Goal: Information Seeking & Learning: Learn about a topic

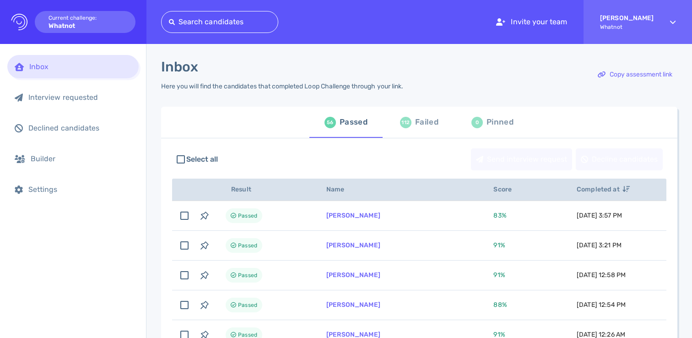
click at [406, 122] on div "112" at bounding box center [405, 122] width 11 height 11
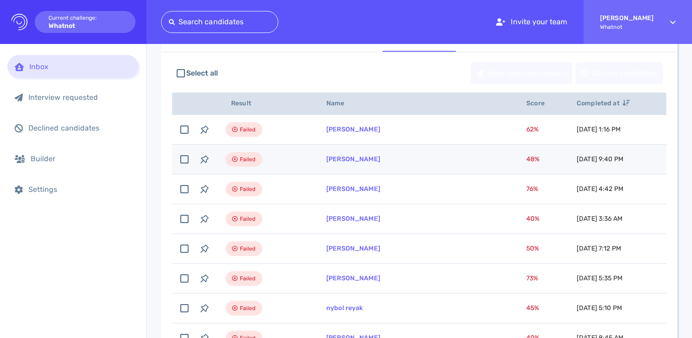
scroll to position [87, 0]
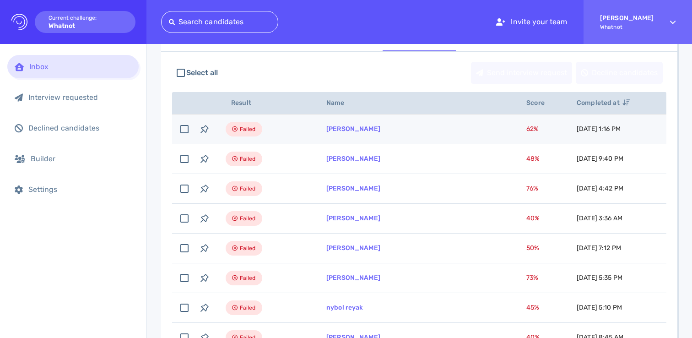
click at [414, 132] on td "[PERSON_NAME]" at bounding box center [415, 129] width 200 height 30
checkbox input "true"
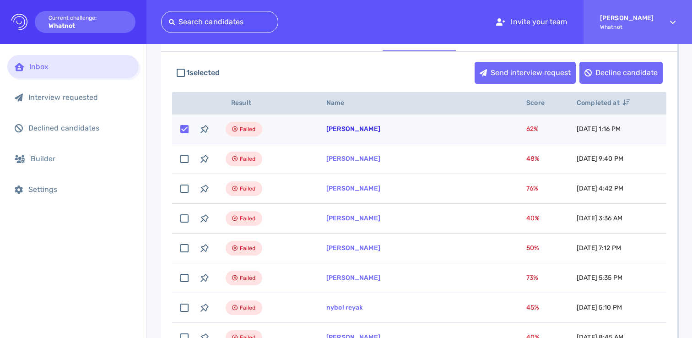
click at [358, 131] on link "[PERSON_NAME]" at bounding box center [353, 129] width 54 height 8
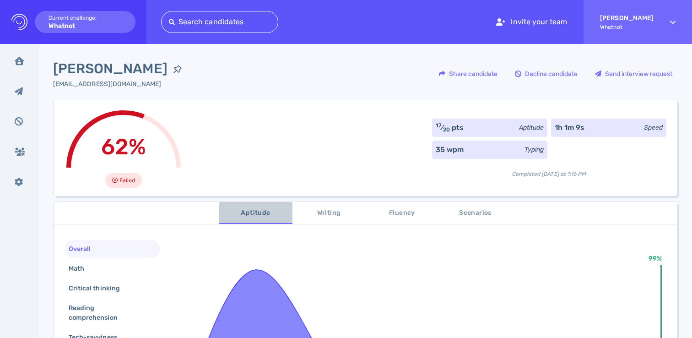
click at [242, 216] on span "Aptitude" at bounding box center [256, 212] width 62 height 11
click at [266, 118] on div "62% Failed 17 ⁄ 20 pts Aptitude 1h 1m 9s Speed 35 wpm Typing Completed [DATE] a…" at bounding box center [365, 148] width 625 height 96
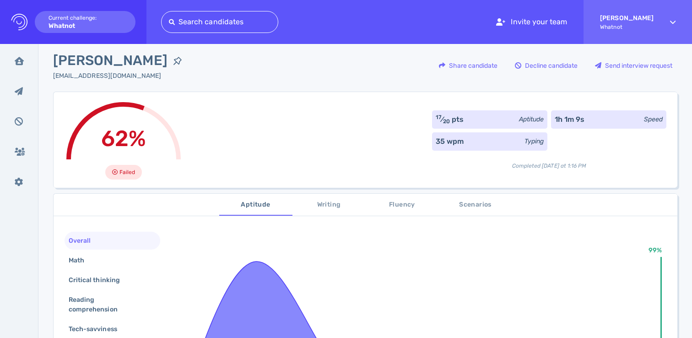
scroll to position [55, 0]
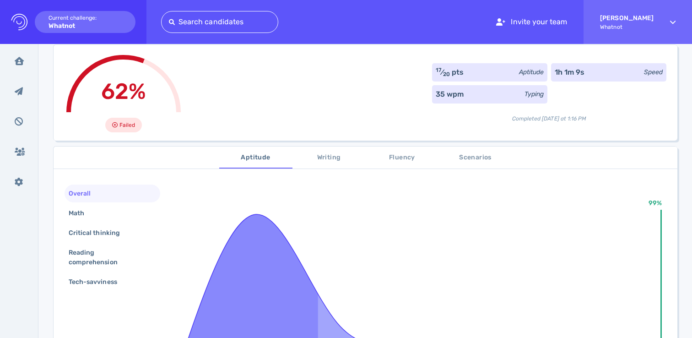
click at [478, 161] on span "Scenarios" at bounding box center [476, 157] width 62 height 11
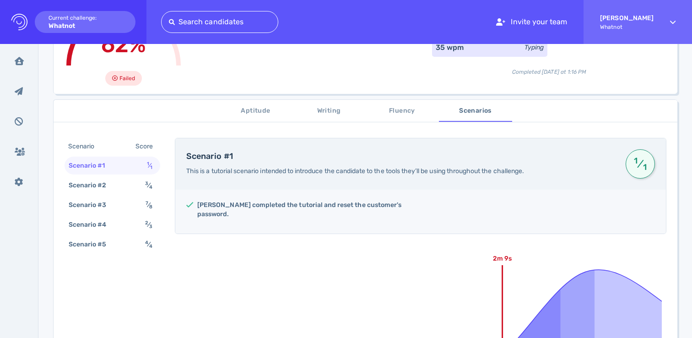
scroll to position [122, 0]
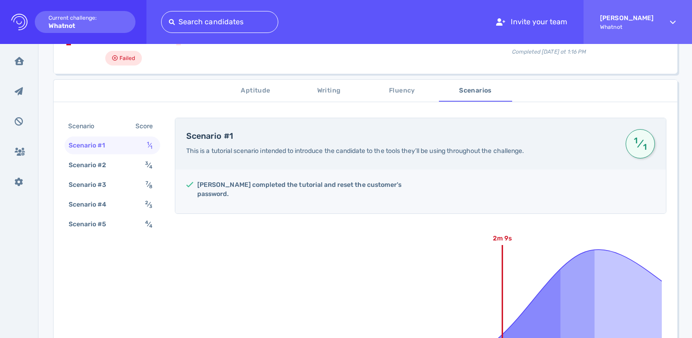
click at [252, 97] on button "Aptitude" at bounding box center [255, 91] width 73 height 22
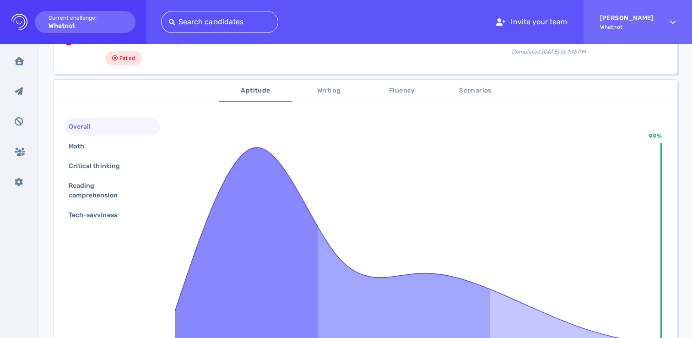
click at [321, 93] on span "Writing" at bounding box center [329, 90] width 62 height 11
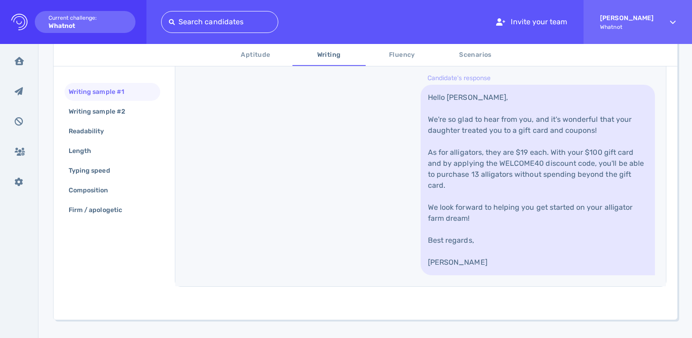
scroll to position [0, 0]
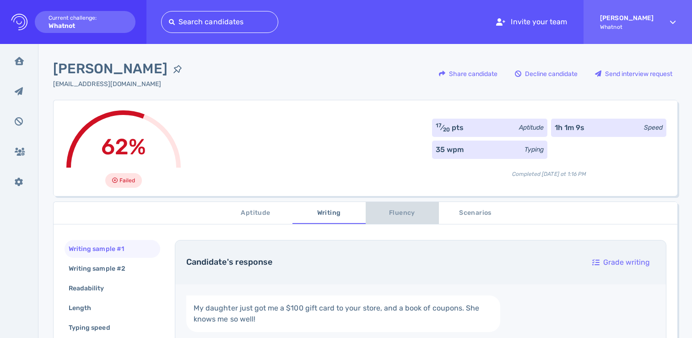
click at [381, 214] on span "Fluency" at bounding box center [402, 212] width 62 height 11
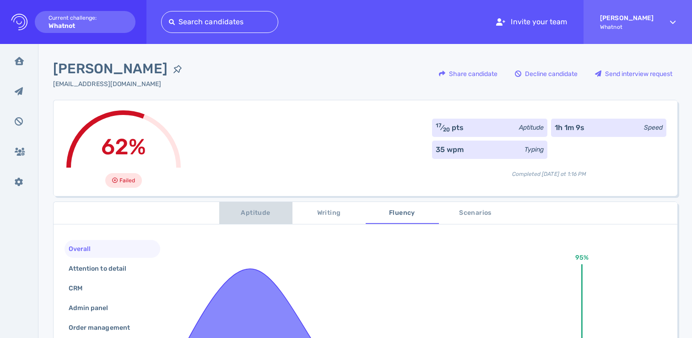
click at [251, 219] on button "Aptitude" at bounding box center [255, 213] width 73 height 22
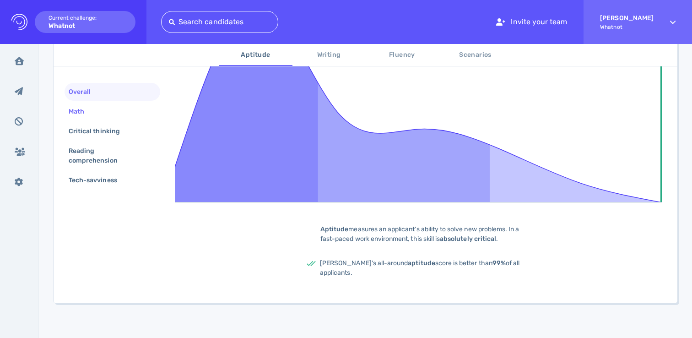
click at [81, 105] on div "Math" at bounding box center [81, 111] width 28 height 13
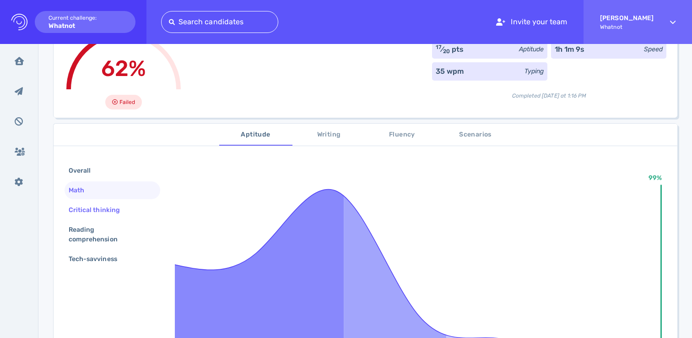
click at [71, 208] on div "Critical thinking" at bounding box center [99, 209] width 64 height 13
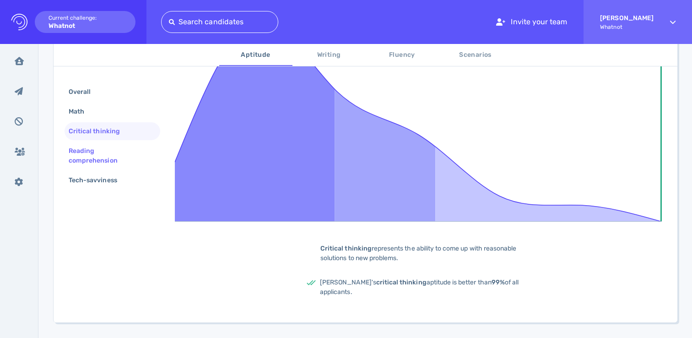
click at [82, 158] on div "Reading comprehension" at bounding box center [109, 155] width 84 height 23
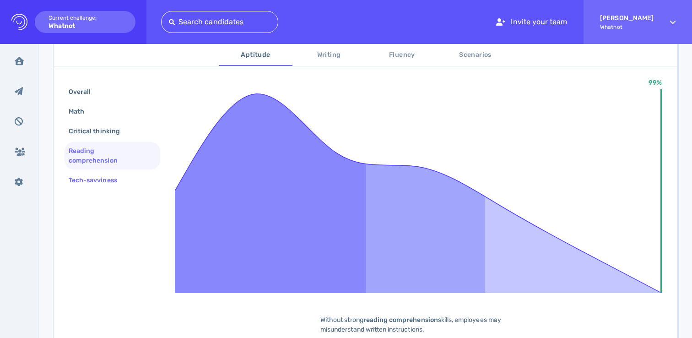
click at [114, 183] on div "Tech-savviness" at bounding box center [97, 180] width 61 height 13
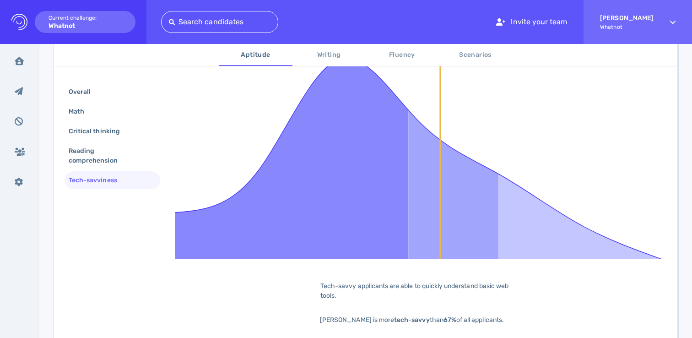
scroll to position [245, 0]
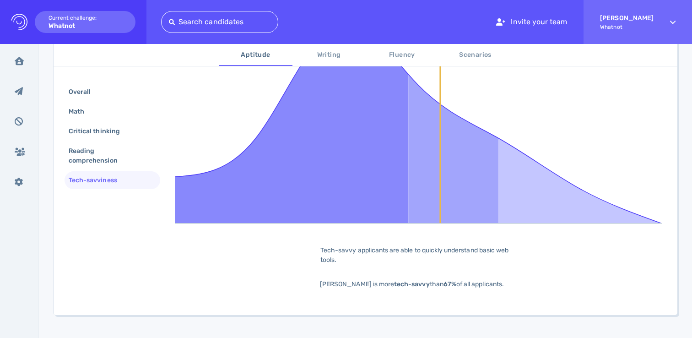
click at [332, 285] on span "[PERSON_NAME] is more tech-savvy than 67% of all applicants." at bounding box center [412, 284] width 184 height 8
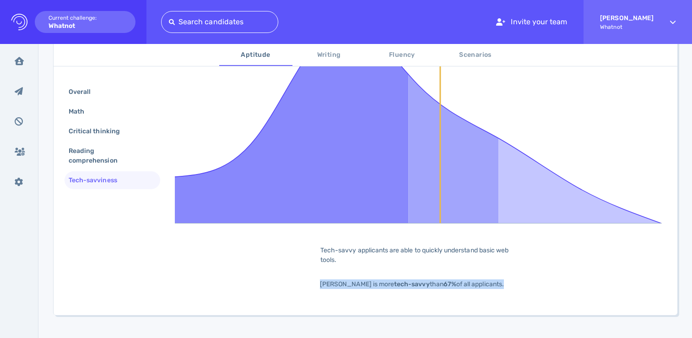
click at [332, 285] on span "[PERSON_NAME] is more tech-savvy than 67% of all applicants." at bounding box center [412, 284] width 184 height 8
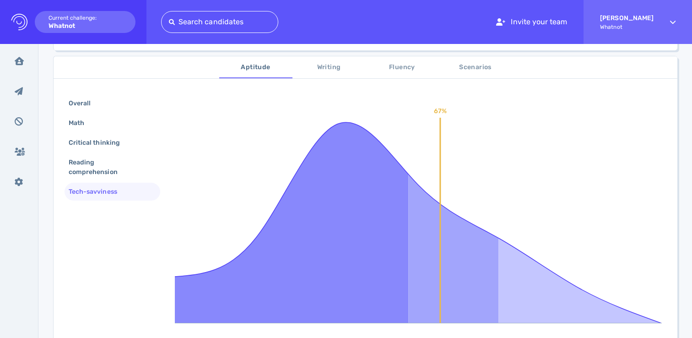
scroll to position [52, 0]
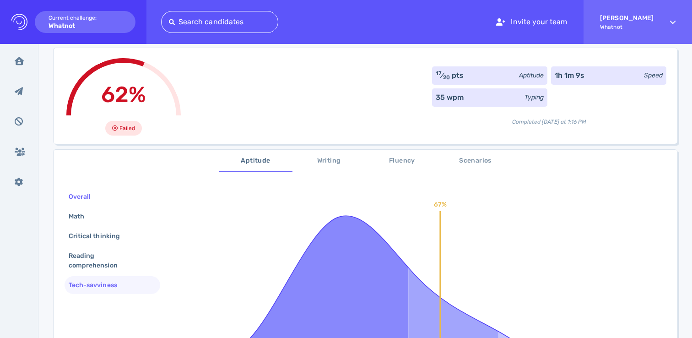
click at [96, 197] on div "Overall" at bounding box center [84, 196] width 35 height 13
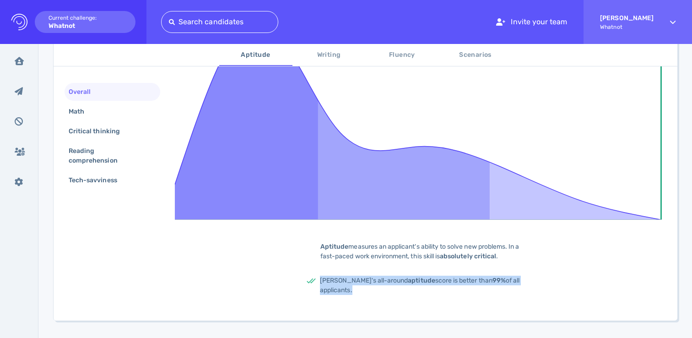
scroll to position [189, 0]
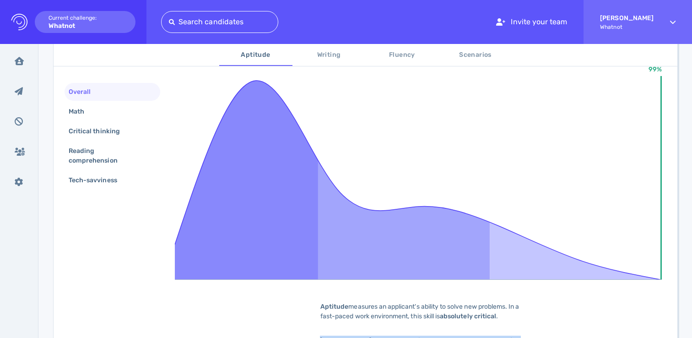
click at [472, 53] on span "Scenarios" at bounding box center [476, 54] width 62 height 11
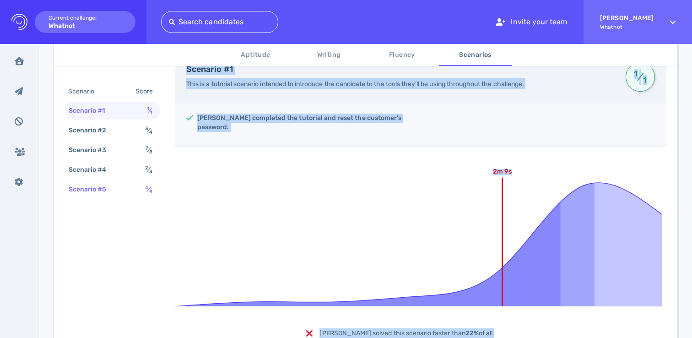
click at [137, 187] on div "Scenario #5 4 ⁄ 4" at bounding box center [113, 189] width 96 height 18
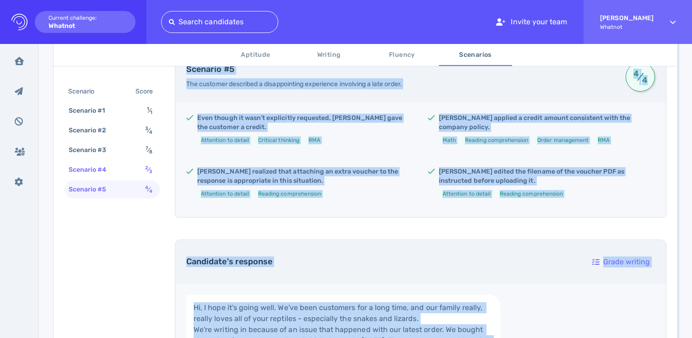
click at [136, 171] on div "Scenario #4 2 ⁄ 3" at bounding box center [113, 170] width 96 height 18
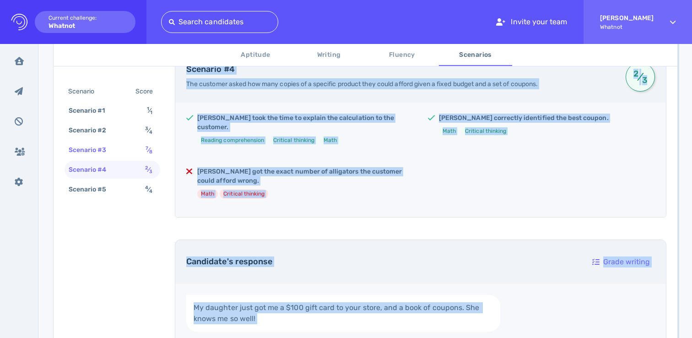
click at [137, 151] on div "Scenario #3 7 ⁄ 8" at bounding box center [113, 150] width 96 height 18
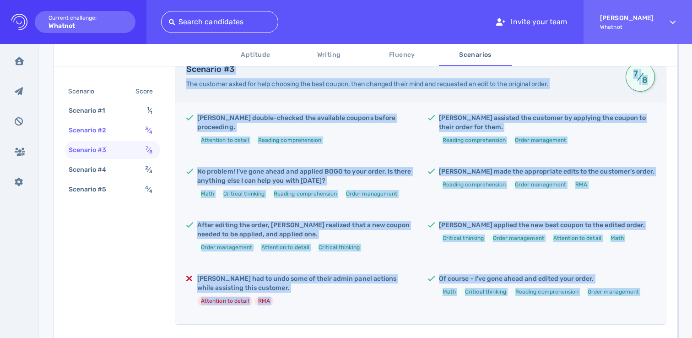
click at [142, 132] on div "Scenario #2 3 ⁄ 4" at bounding box center [113, 130] width 96 height 18
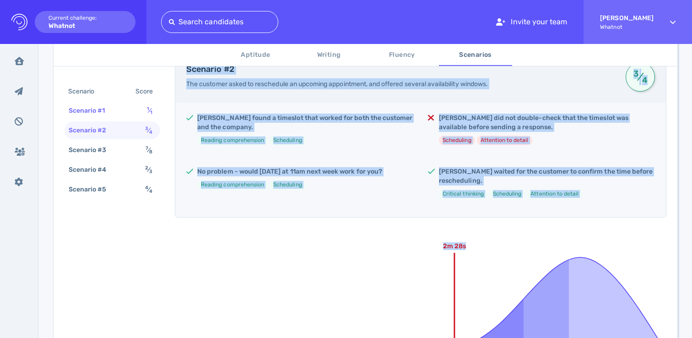
click at [143, 108] on div "Scenario #1 1 ⁄ 1" at bounding box center [113, 111] width 96 height 18
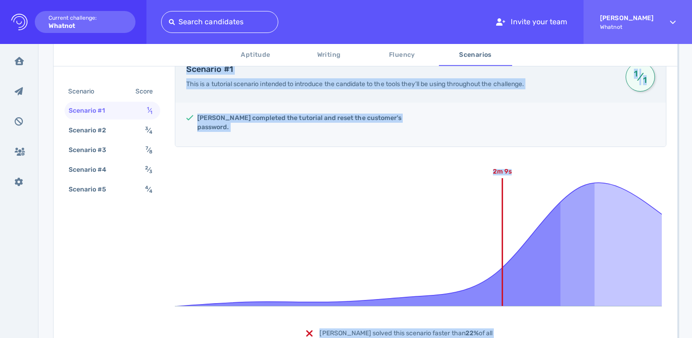
scroll to position [0, 0]
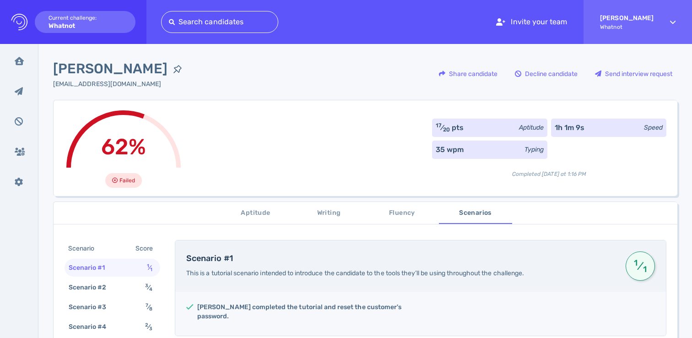
click at [343, 142] on div "62% Failed 17 ⁄ 20 pts Aptitude 1h 1m 9s Speed 35 wpm Typing Completed [DATE] a…" at bounding box center [365, 148] width 625 height 96
click at [141, 72] on span "[PERSON_NAME]" at bounding box center [110, 69] width 114 height 21
copy div "[PERSON_NAME]"
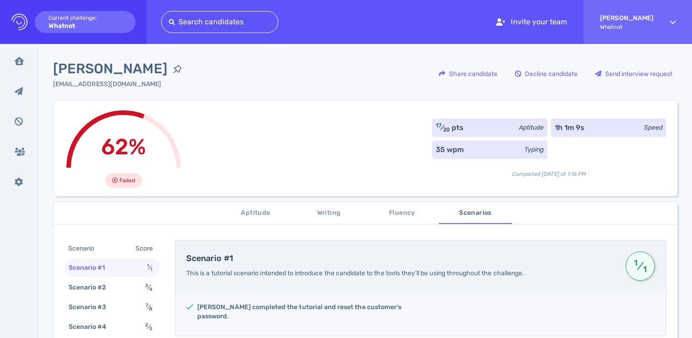
click at [137, 67] on span "[PERSON_NAME]" at bounding box center [110, 69] width 114 height 21
copy div "[PERSON_NAME]"
drag, startPoint x: 190, startPoint y: 101, endPoint x: 195, endPoint y: 12, distance: 88.5
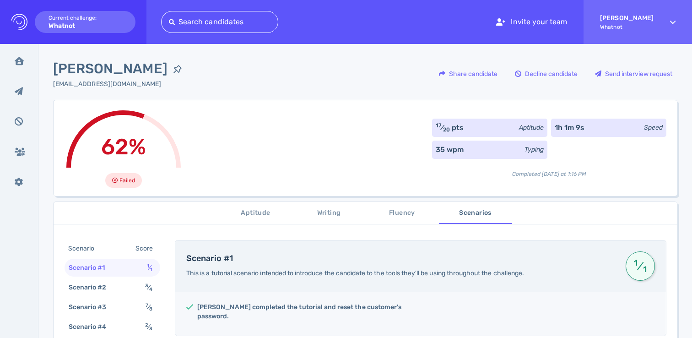
click at [190, 100] on div "62% Failed 17 ⁄ 20 pts Aptitude 1h 1m 9s Speed 35 wpm Typing Completed [DATE] a…" at bounding box center [365, 148] width 625 height 96
click at [239, 156] on div "62% Failed 17 ⁄ 20 pts Aptitude 1h 1m 9s Speed 35 wpm Typing Completed [DATE] a…" at bounding box center [365, 148] width 625 height 96
click at [120, 178] on span "Failed" at bounding box center [128, 180] width 16 height 11
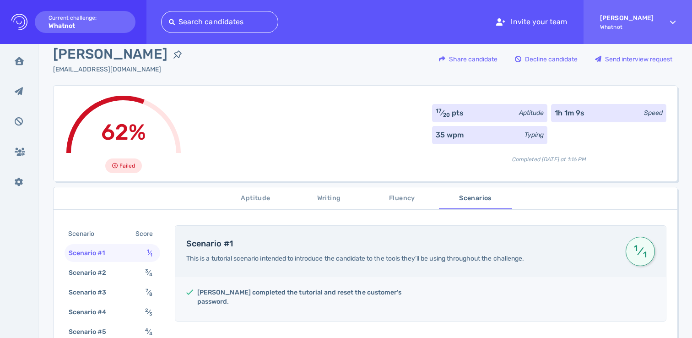
scroll to position [16, 0]
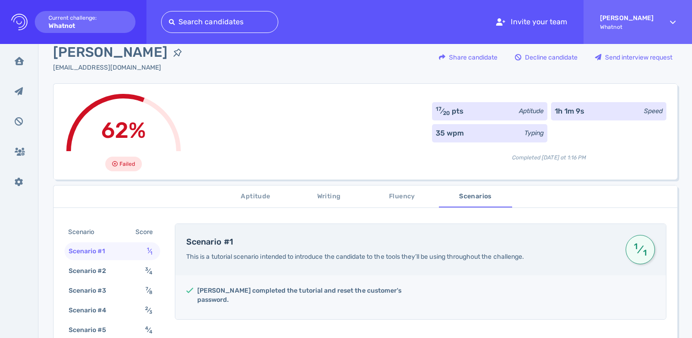
click at [592, 118] on div "1h 1m 9s Speed" at bounding box center [608, 111] width 115 height 18
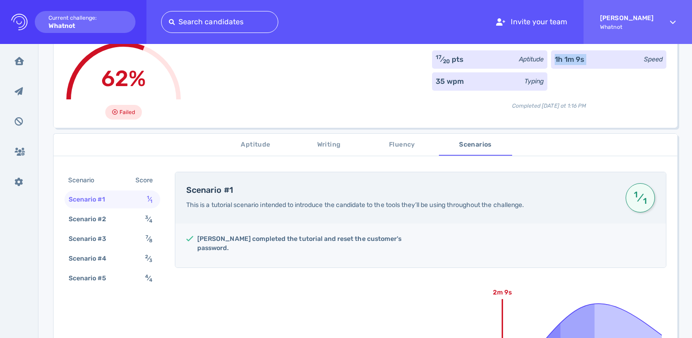
scroll to position [80, 0]
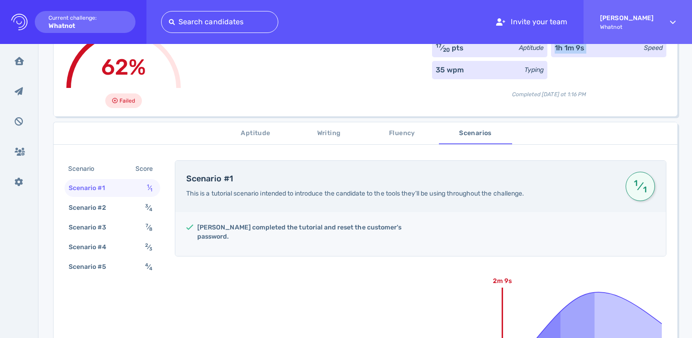
drag, startPoint x: 385, startPoint y: 135, endPoint x: 353, endPoint y: 136, distance: 31.6
click at [385, 135] on span "Fluency" at bounding box center [402, 133] width 62 height 11
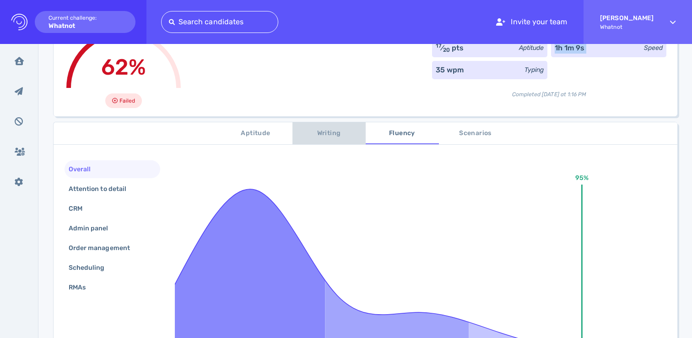
click at [302, 135] on span "Writing" at bounding box center [329, 133] width 62 height 11
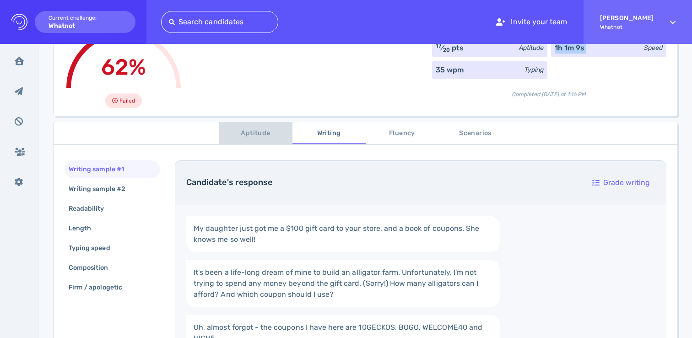
click at [255, 135] on span "Aptitude" at bounding box center [256, 133] width 62 height 11
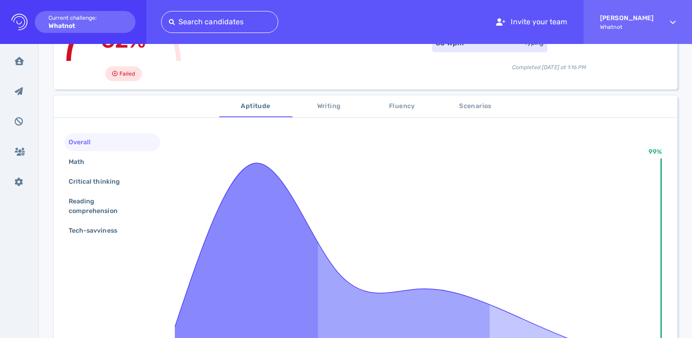
scroll to position [266, 0]
